Goal: Transaction & Acquisition: Obtain resource

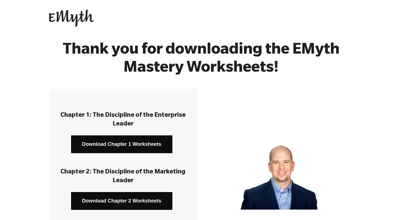
click at [142, 142] on link "Download Chapter 1 Worksheets" at bounding box center [121, 145] width 101 height 18
click at [122, 203] on link "Download Chapter 2 Worksheets" at bounding box center [121, 201] width 101 height 18
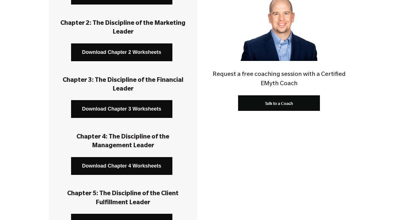
scroll to position [151, 0]
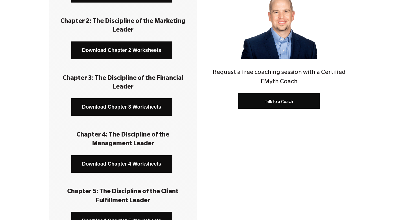
click at [118, 106] on link "Download Chapter 3 Worksheets" at bounding box center [121, 107] width 101 height 18
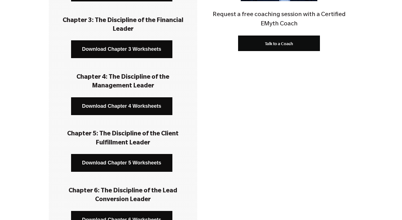
scroll to position [209, 0]
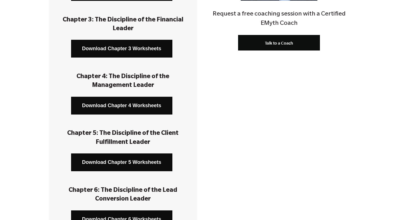
click at [123, 112] on link "Download Chapter 4 Worksheets" at bounding box center [121, 106] width 101 height 18
click at [141, 160] on link "Download Chapter 5 Worksheets" at bounding box center [121, 163] width 101 height 18
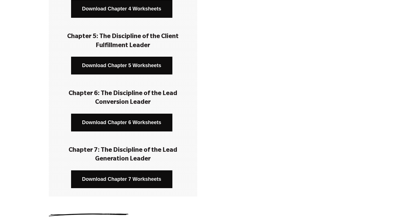
scroll to position [307, 0]
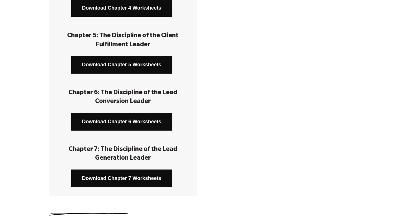
click at [125, 121] on link "Download Chapter 6 Worksheets" at bounding box center [121, 122] width 101 height 18
click at [140, 175] on link "Download Chapter 7 Worksheets" at bounding box center [121, 179] width 101 height 18
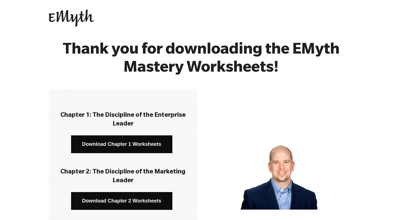
scroll to position [0, 0]
click at [84, 15] on img at bounding box center [71, 19] width 45 height 18
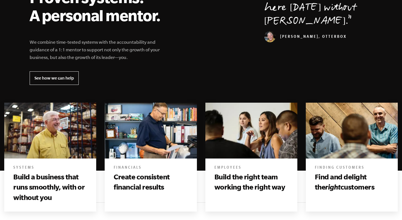
scroll to position [235, 0]
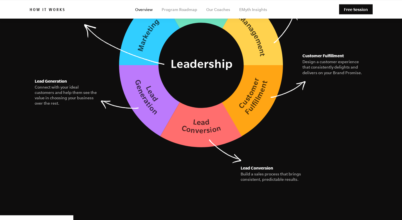
scroll to position [884, 0]
